Goal: Task Accomplishment & Management: Manage account settings

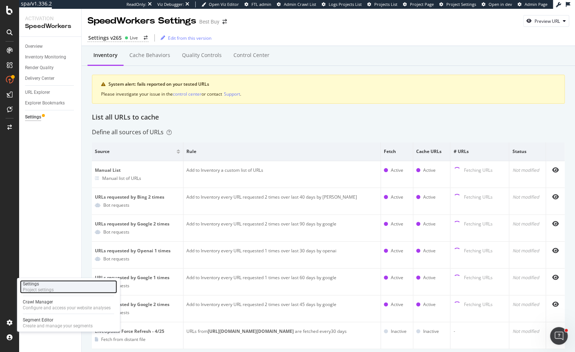
click at [51, 287] on div "Project settings" at bounding box center [38, 290] width 31 height 6
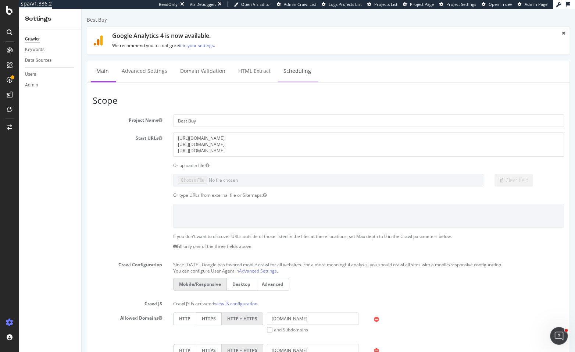
click at [301, 68] on link "Scheduling" at bounding box center [297, 71] width 39 height 20
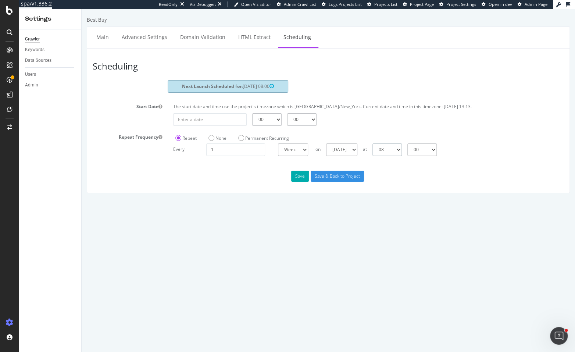
click at [397, 153] on select "00 01 02 03 04 05 06 07 08 09 10 11 12 13 14 15 16 17 18 19 20 21 22 23" at bounding box center [386, 149] width 29 height 12
select select "9"
click at [301, 178] on button "Save" at bounding box center [300, 176] width 18 height 11
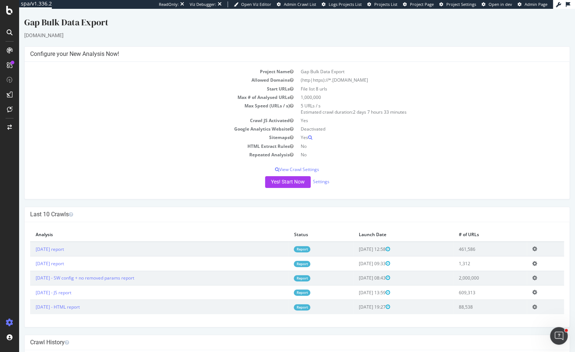
click at [121, 151] on td "Repeated Analysis" at bounding box center [163, 154] width 267 height 8
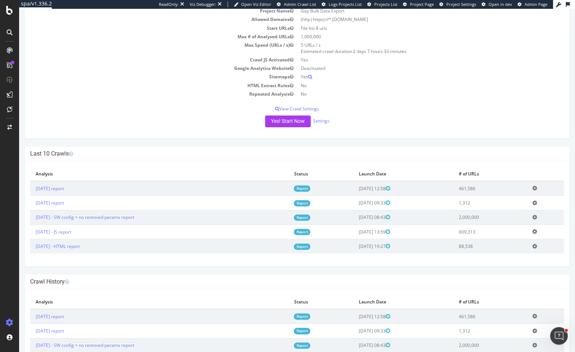
scroll to position [70, 0]
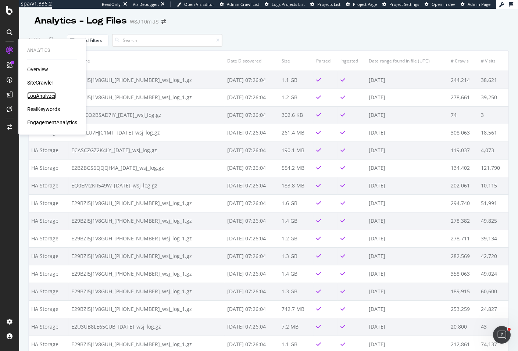
click at [46, 96] on div "LogAnalyzer" at bounding box center [41, 95] width 29 height 7
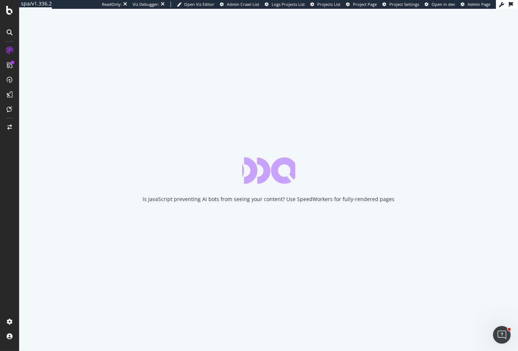
click at [56, 29] on div "Is JavaScript preventing AI bots from seeing your content? Use SpeedWorkers for…" at bounding box center [268, 180] width 499 height 342
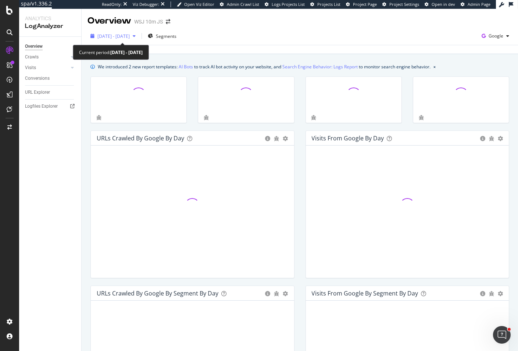
click at [130, 35] on span "2025 Jul. 19th - Aug. 17th" at bounding box center [113, 36] width 32 height 6
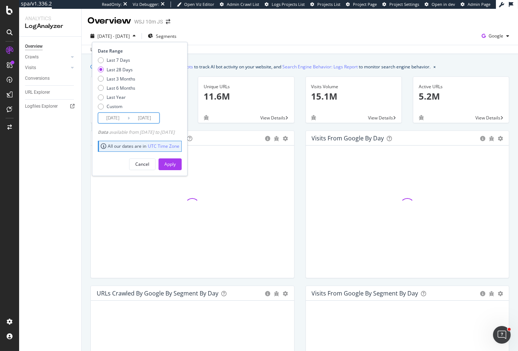
click at [118, 119] on input "2025/07/21" at bounding box center [112, 118] width 29 height 10
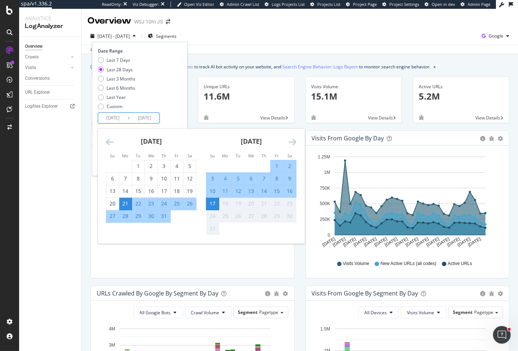
click at [178, 101] on div "Last 7 Days Last 28 Days Last 3 Months Last 6 Months Last Year Custom" at bounding box center [139, 85] width 82 height 56
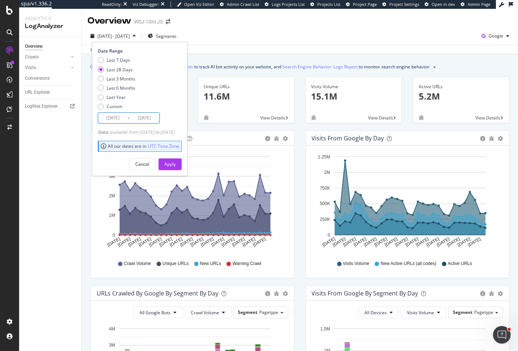
click at [109, 115] on input "2025/07/21" at bounding box center [112, 118] width 29 height 10
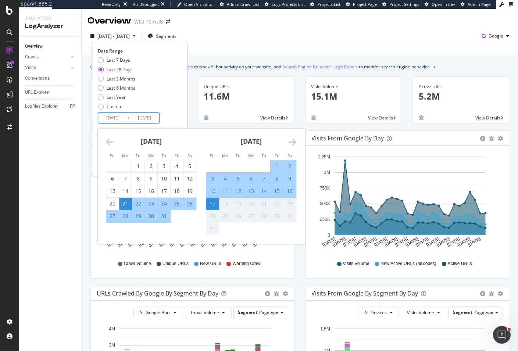
click at [102, 142] on div "July 2025 1 2 3 4 5 6 7 8 9 10 11 12 13 14 15 16 17 18 19 20 21 22 23 24 25 26 …" at bounding box center [151, 176] width 100 height 94
click at [105, 141] on div "July 2025 1 2 3 4 5 6 7 8 9 10 11 12 13 14 15 16 17 18 19 20 21 22 23 24 25 26 …" at bounding box center [151, 176] width 100 height 94
click at [107, 141] on icon "Move backward to switch to the previous month." at bounding box center [110, 141] width 8 height 9
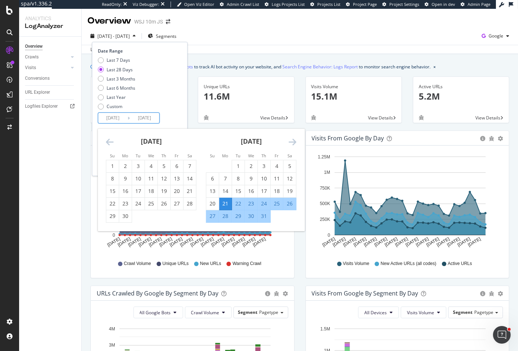
click at [107, 141] on icon "Move backward to switch to the previous month." at bounding box center [110, 141] width 8 height 9
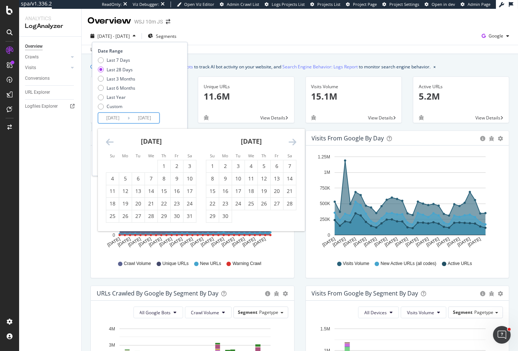
click at [107, 141] on icon "Move backward to switch to the previous month." at bounding box center [110, 141] width 8 height 9
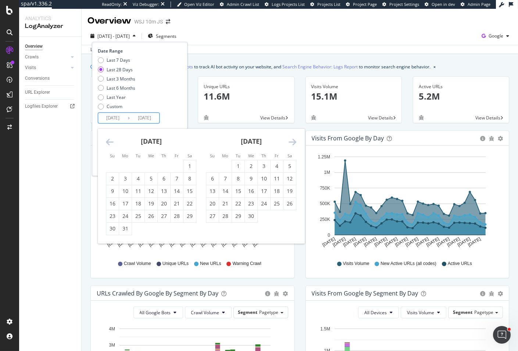
click at [107, 141] on icon "Move backward to switch to the previous month." at bounding box center [110, 141] width 8 height 9
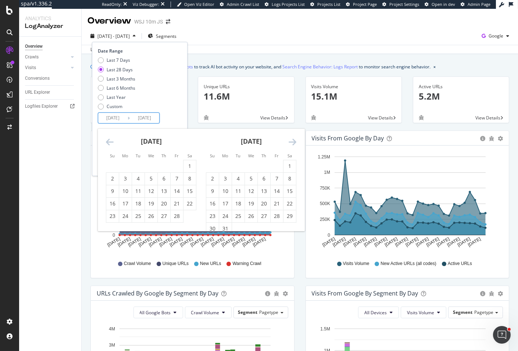
click at [107, 141] on icon "Move backward to switch to the previous month." at bounding box center [110, 141] width 8 height 9
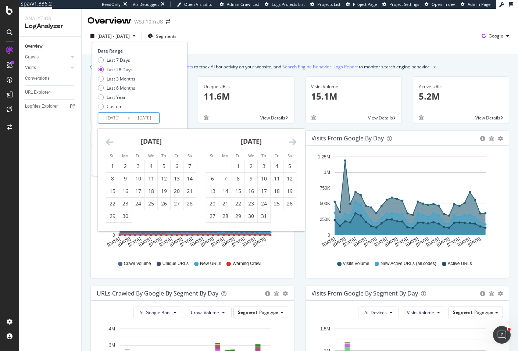
click at [107, 141] on icon "Move backward to switch to the previous month." at bounding box center [110, 141] width 8 height 9
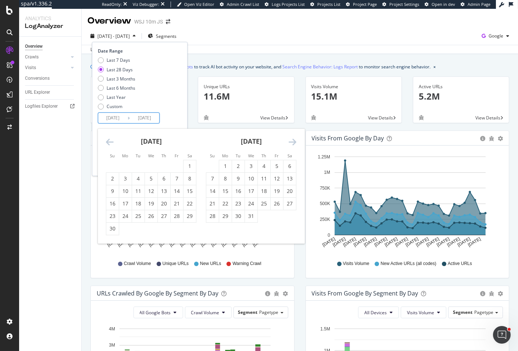
click at [107, 141] on icon "Move backward to switch to the previous month." at bounding box center [110, 141] width 8 height 9
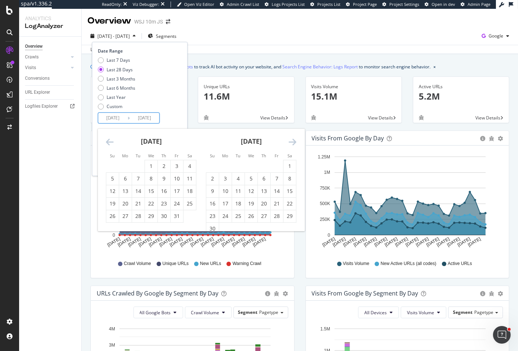
click at [107, 141] on icon "Move backward to switch to the previous month." at bounding box center [110, 141] width 8 height 9
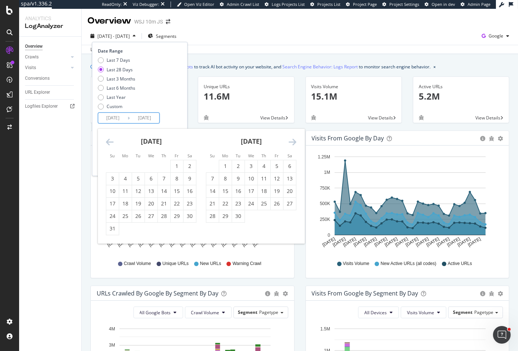
click at [107, 141] on icon "Move backward to switch to the previous month." at bounding box center [110, 141] width 8 height 9
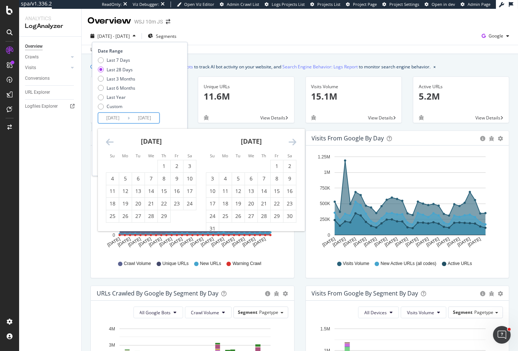
click at [107, 141] on icon "Move backward to switch to the previous month." at bounding box center [110, 141] width 8 height 9
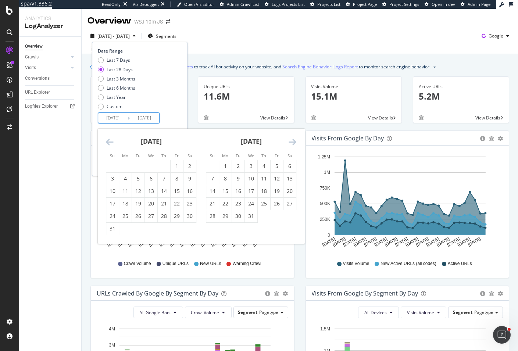
click at [107, 141] on icon "Move backward to switch to the previous month." at bounding box center [110, 141] width 8 height 9
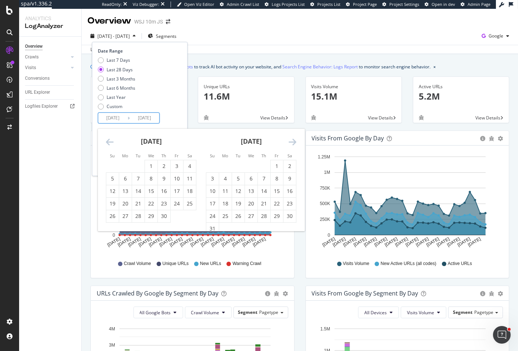
click at [107, 141] on icon "Move backward to switch to the previous month." at bounding box center [110, 141] width 8 height 9
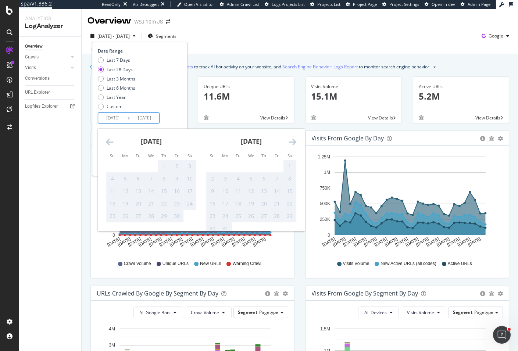
click at [107, 141] on icon "Move backward to switch to the previous month." at bounding box center [110, 141] width 8 height 9
click at [355, 34] on div "2025 Jul. 19th - Aug. 17th Segments Date Range Last 7 Days Last 28 Days Last 3 …" at bounding box center [300, 37] width 436 height 15
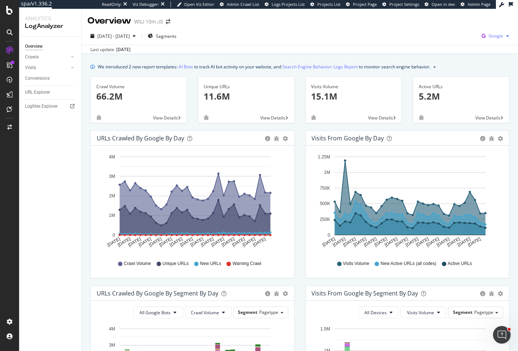
click at [484, 39] on div "Google" at bounding box center [495, 36] width 33 height 11
click at [440, 36] on div "OpenAI" at bounding box center [448, 42] width 51 height 14
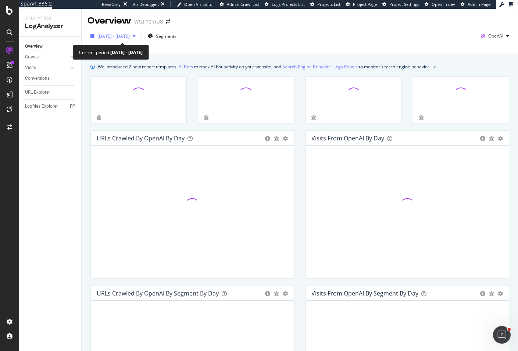
click at [123, 37] on span "2025 Jul. 19th - Aug. 17th" at bounding box center [113, 36] width 32 height 6
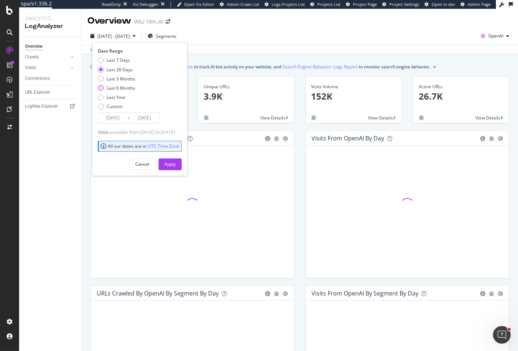
click at [125, 89] on div "Last 6 Months" at bounding box center [121, 88] width 29 height 6
type input "2025/02/18"
click at [182, 161] on button "Apply" at bounding box center [169, 164] width 23 height 12
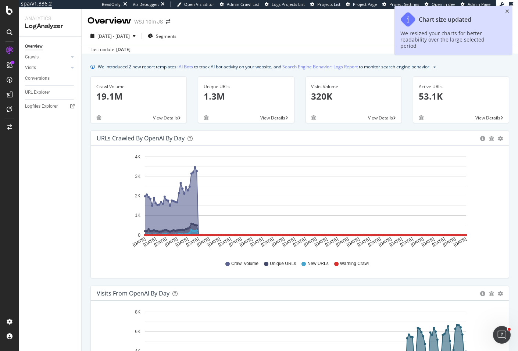
click at [278, 30] on div "2025 Feb. 18th - Aug. 17th Segments OpenAI" at bounding box center [300, 37] width 436 height 15
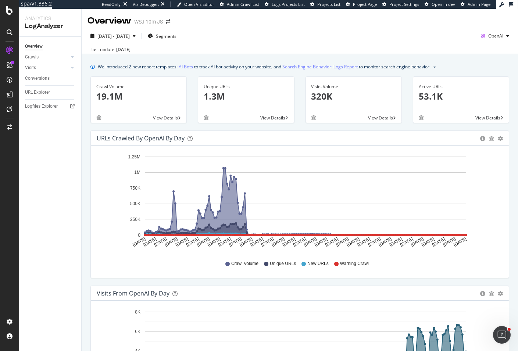
click at [501, 10] on div "Overview WSJ 10m JS" at bounding box center [300, 18] width 436 height 18
click at [503, 34] on div "button" at bounding box center [507, 36] width 9 height 4
click at [440, 53] on span "Other AI Bots" at bounding box center [452, 56] width 27 height 7
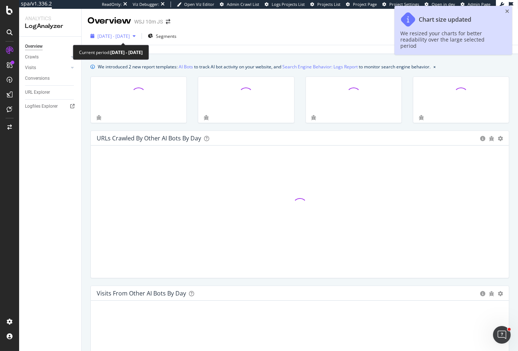
click at [139, 37] on div "button" at bounding box center [134, 36] width 9 height 4
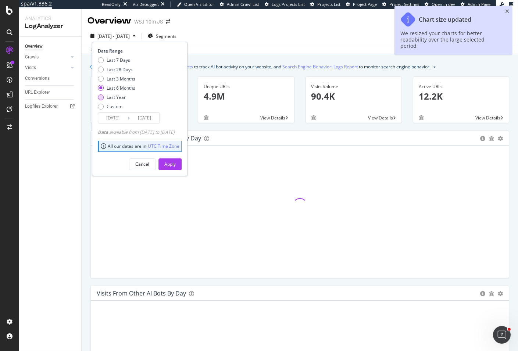
click at [117, 96] on div "Last Year" at bounding box center [116, 97] width 19 height 6
type input "2024/08/18"
click at [174, 164] on button "Apply" at bounding box center [169, 164] width 23 height 12
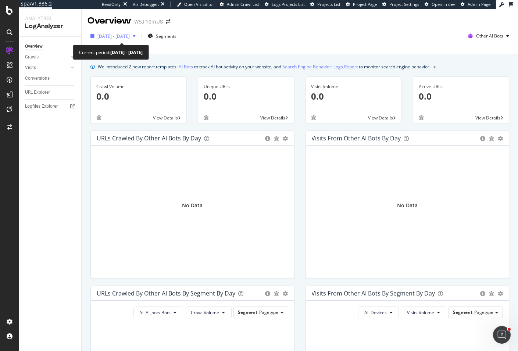
click at [133, 40] on div "2024 May. 1st - Jun. 30th" at bounding box center [112, 36] width 51 height 11
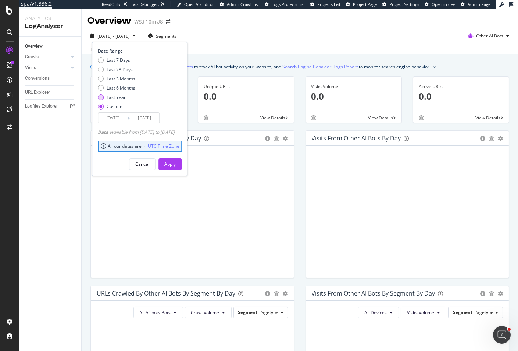
click at [119, 96] on div "Last Year" at bounding box center [116, 97] width 19 height 6
type input "[DATE]"
type input "2025/08/17"
click at [176, 162] on div "Apply" at bounding box center [169, 164] width 11 height 6
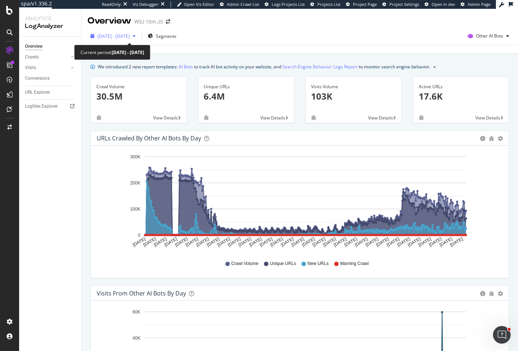
click at [130, 36] on span "2024 Aug. 18th - 2025 Aug. 17th" at bounding box center [113, 36] width 32 height 6
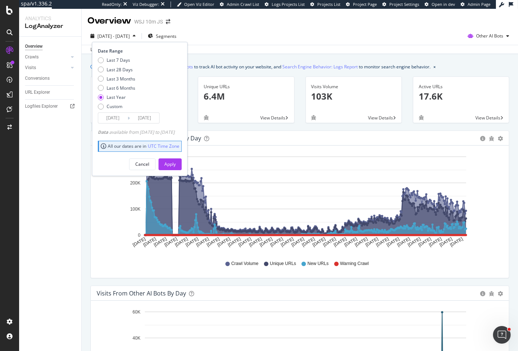
click at [119, 117] on input "2024/08/18" at bounding box center [112, 118] width 29 height 10
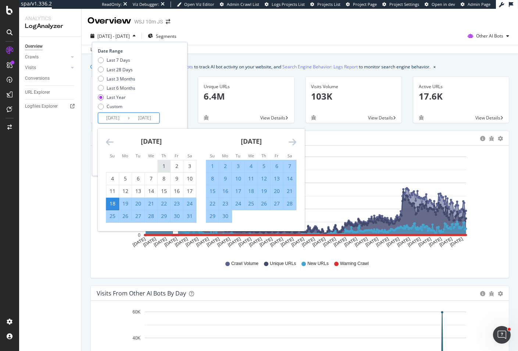
click at [160, 165] on div "1" at bounding box center [164, 165] width 12 height 7
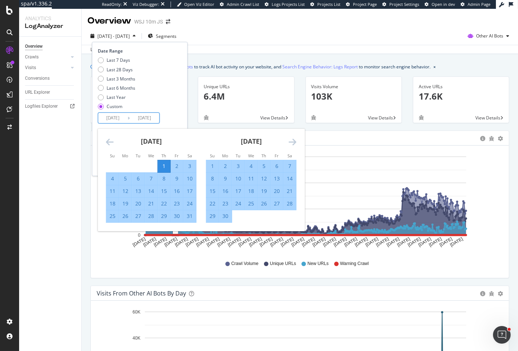
type input "2024/08/01"
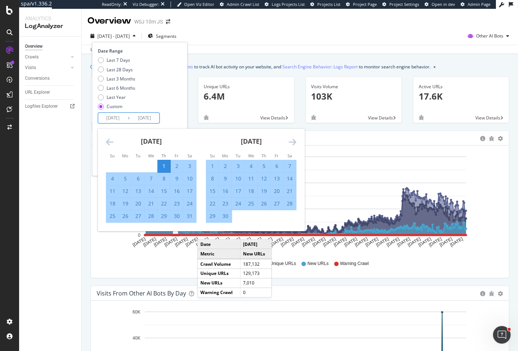
click at [189, 213] on div "31" at bounding box center [189, 215] width 12 height 7
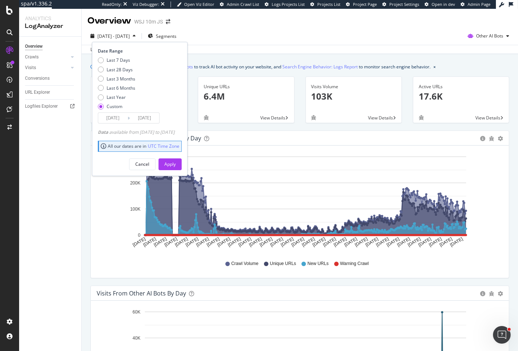
type input "2024/08/31"
click at [182, 164] on button "Apply" at bounding box center [169, 164] width 23 height 12
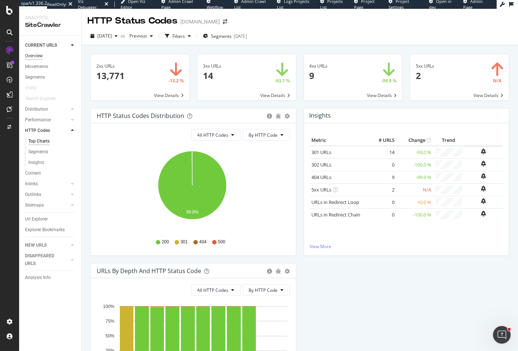
click at [37, 57] on div "Overview" at bounding box center [34, 56] width 18 height 8
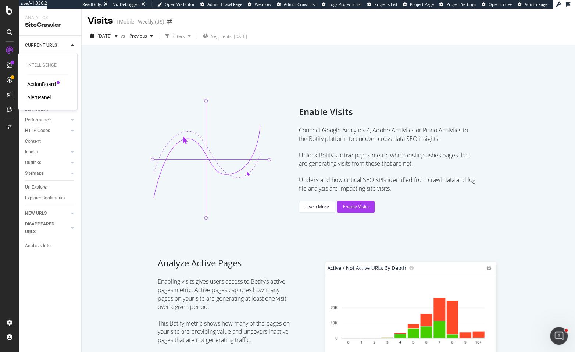
click at [43, 96] on div "AlertPanel" at bounding box center [39, 97] width 24 height 7
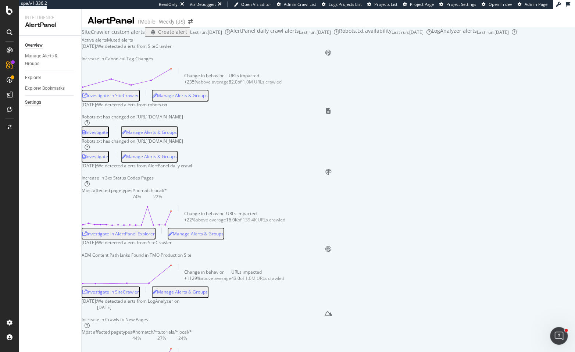
click at [39, 103] on div "Settings" at bounding box center [33, 103] width 16 height 8
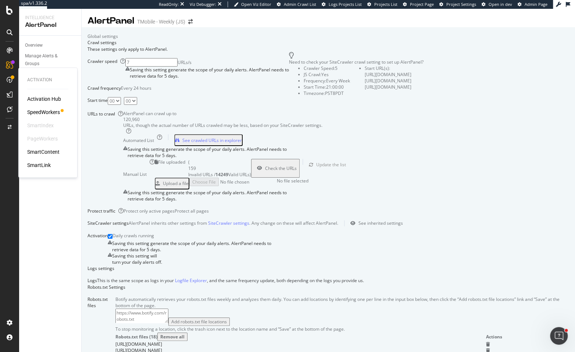
click at [40, 71] on div "Activation Activation Hub SpeedWorkers SmartIndex PageWorkers SmartContent Smar…" at bounding box center [47, 122] width 53 height 107
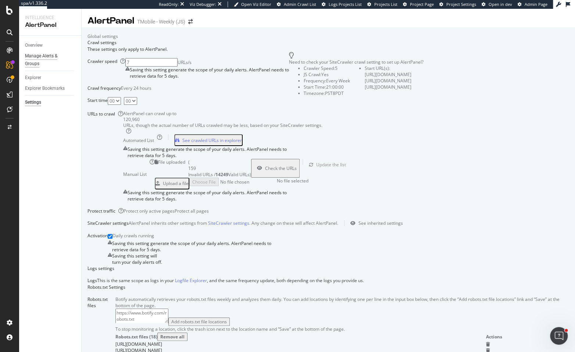
click at [35, 60] on div "Manage Alerts & Groups" at bounding box center [47, 59] width 44 height 15
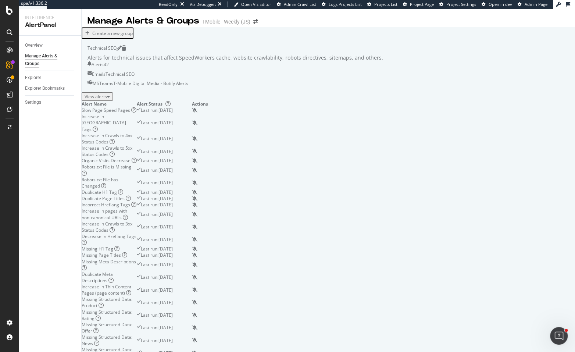
click at [110, 100] on div "View alerts" at bounding box center [97, 96] width 25 height 6
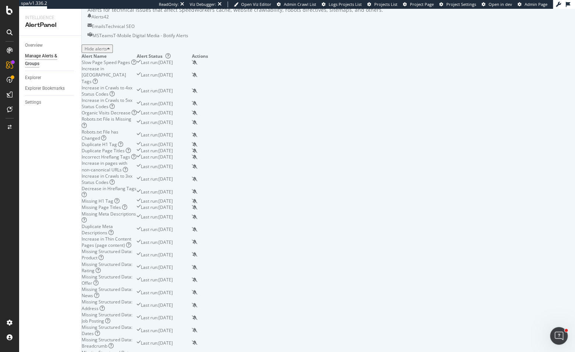
scroll to position [8, 0]
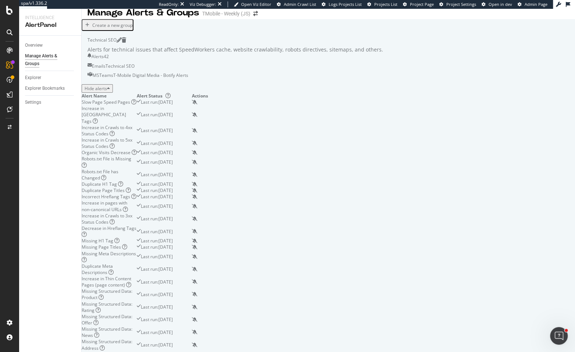
click at [100, 53] on div "Alerts for technical issues that affect SpeedWorkers cache, website crawlabilit…" at bounding box center [328, 49] width 482 height 7
drag, startPoint x: 100, startPoint y: 68, endPoint x: 315, endPoint y: 67, distance: 214.3
click at [315, 53] on div "Alerts for technical issues that affect SpeedWorkers cache, website crawlabilit…" at bounding box center [328, 49] width 482 height 7
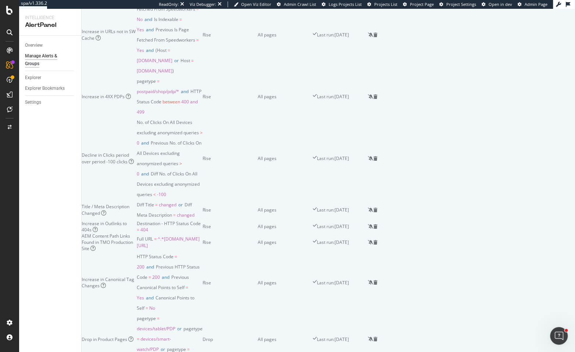
scroll to position [1010, 0]
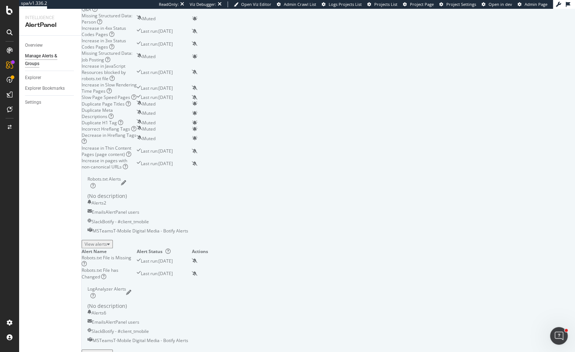
scroll to position [1706, 0]
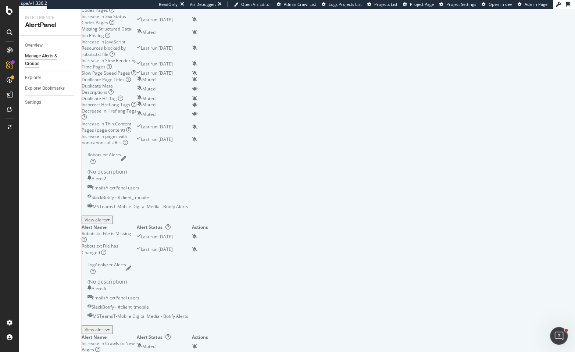
click at [110, 332] on div "View alerts" at bounding box center [97, 329] width 25 height 6
